Goal: Information Seeking & Learning: Learn about a topic

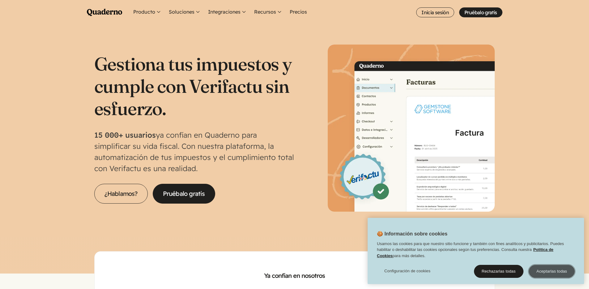
click at [554, 271] on button "Aceptarlas todas" at bounding box center [552, 271] width 46 height 13
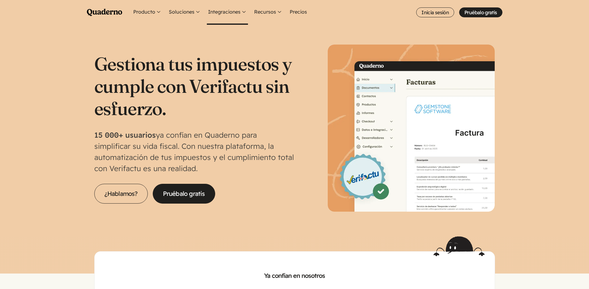
click at [232, 12] on button "Integraciones" at bounding box center [227, 12] width 41 height 25
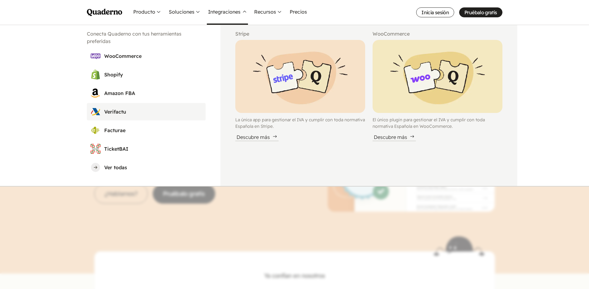
click at [120, 112] on h3 "Verifactu" at bounding box center [153, 111] width 98 height 7
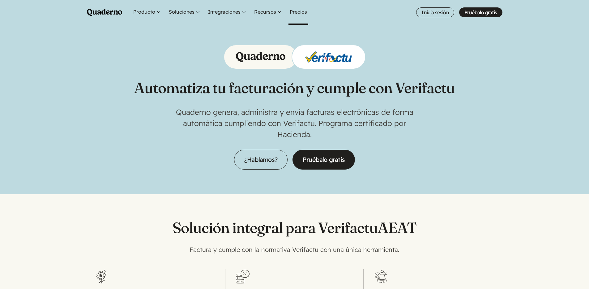
click at [289, 12] on link "Precios" at bounding box center [299, 12] width 20 height 25
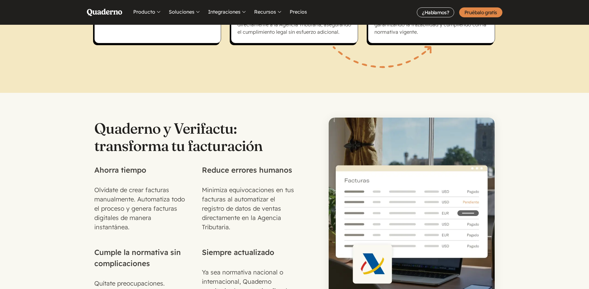
scroll to position [548, 0]
